Goal: Information Seeking & Learning: Find specific fact

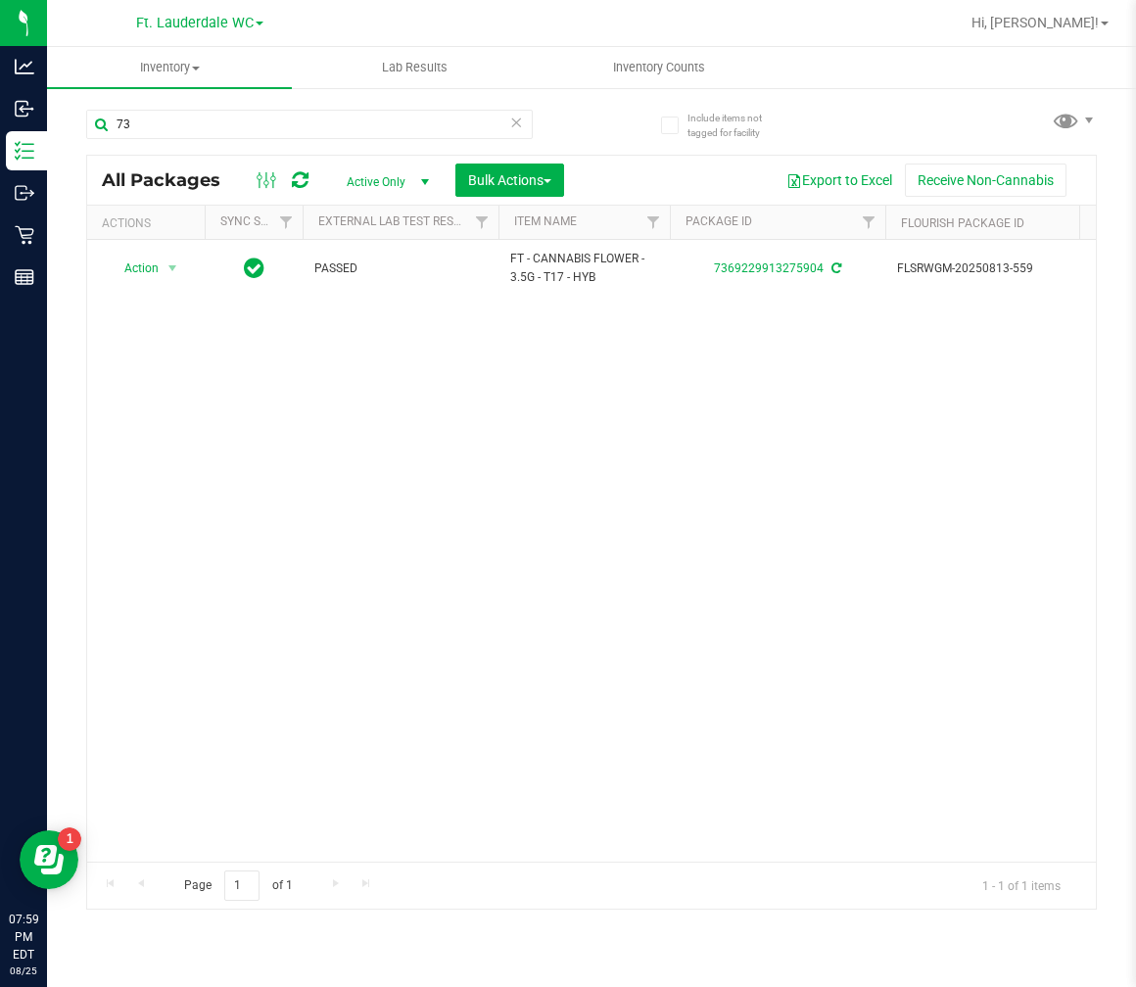
type input "7"
click at [197, 125] on input "dash" at bounding box center [309, 124] width 446 height 29
type input "d"
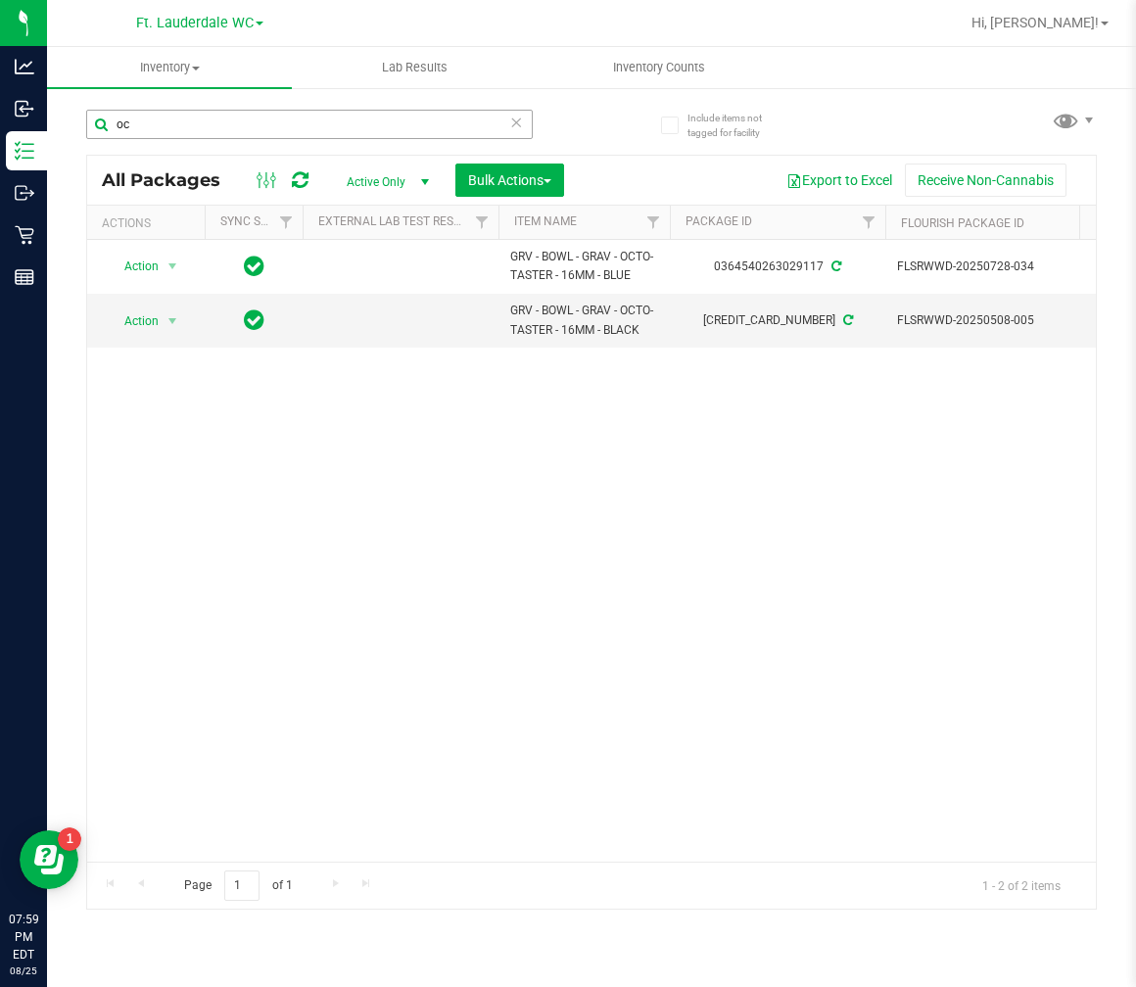
type input "o"
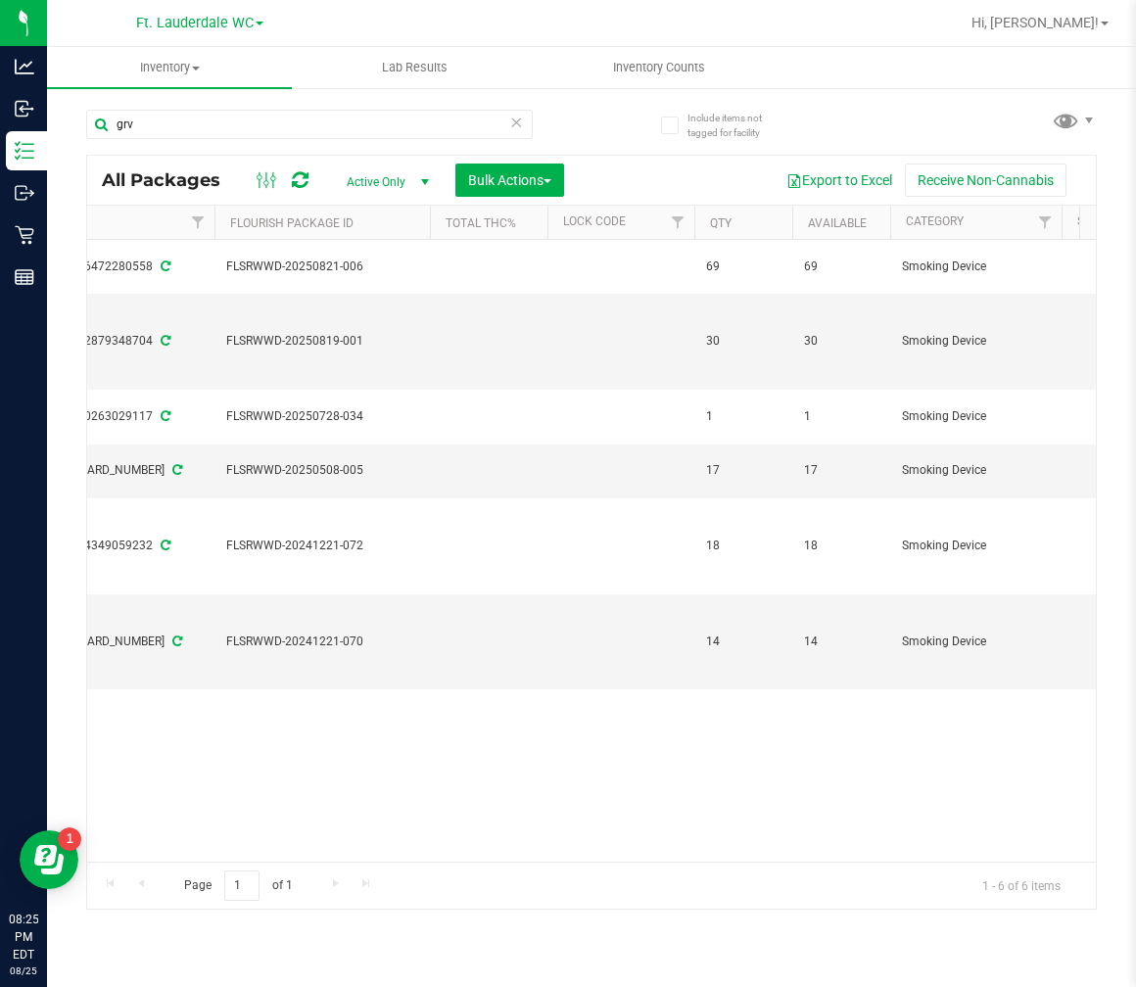
click at [368, 170] on span "Active Only" at bounding box center [384, 181] width 108 height 27
click at [222, 159] on div "All Packages Active Only Active Only Lab Samples Locked All External Internal B…" at bounding box center [591, 180] width 1009 height 49
click at [233, 130] on input "grv" at bounding box center [309, 124] width 446 height 29
type input "g"
type input "frs"
